Goal: Information Seeking & Learning: Learn about a topic

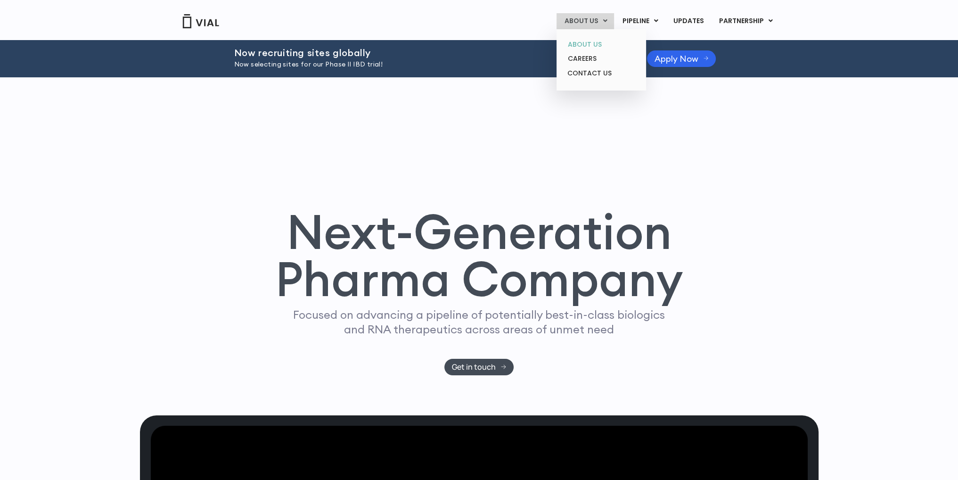
click at [579, 41] on link "ABOUT US" at bounding box center [601, 44] width 82 height 15
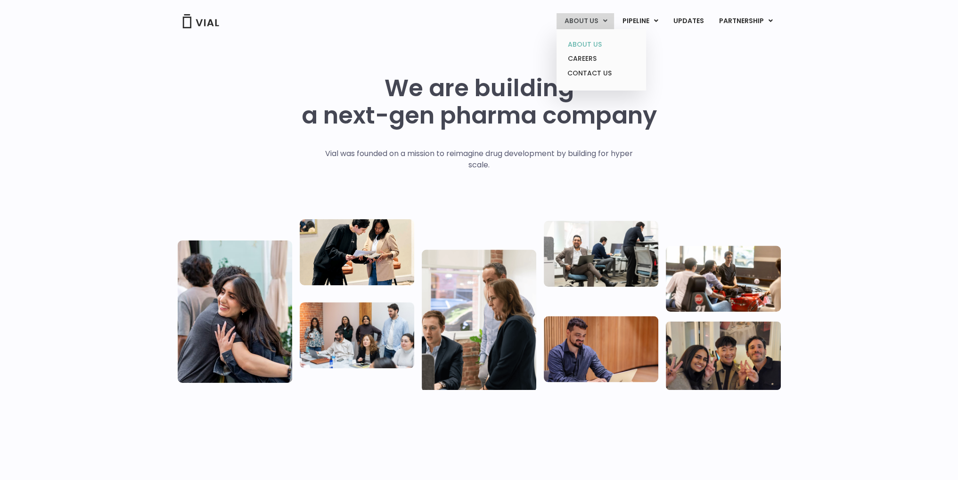
click at [583, 42] on link "ABOUT US" at bounding box center [601, 44] width 82 height 15
click at [690, 21] on link "UPDATES" at bounding box center [687, 21] width 45 height 16
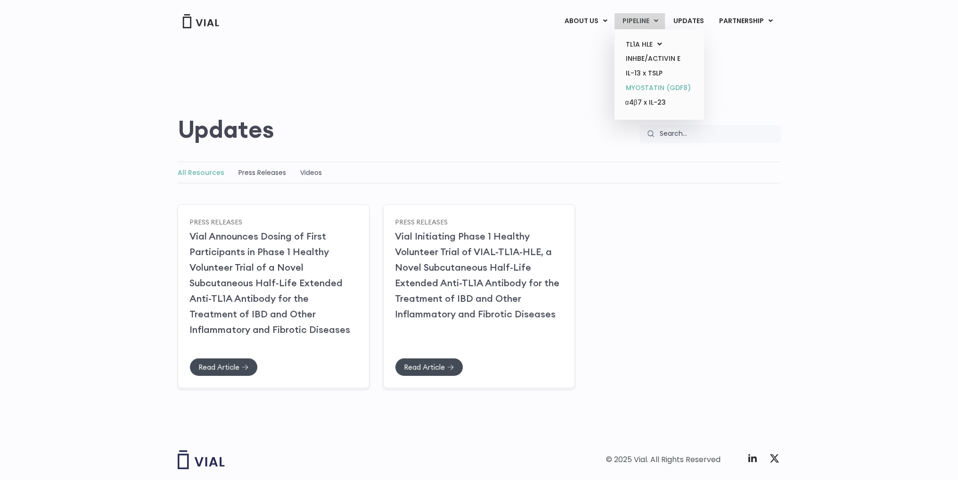
click at [645, 84] on link "MYOSTATIN (GDF8)" at bounding box center [659, 88] width 82 height 15
